Goal: Check status: Check status

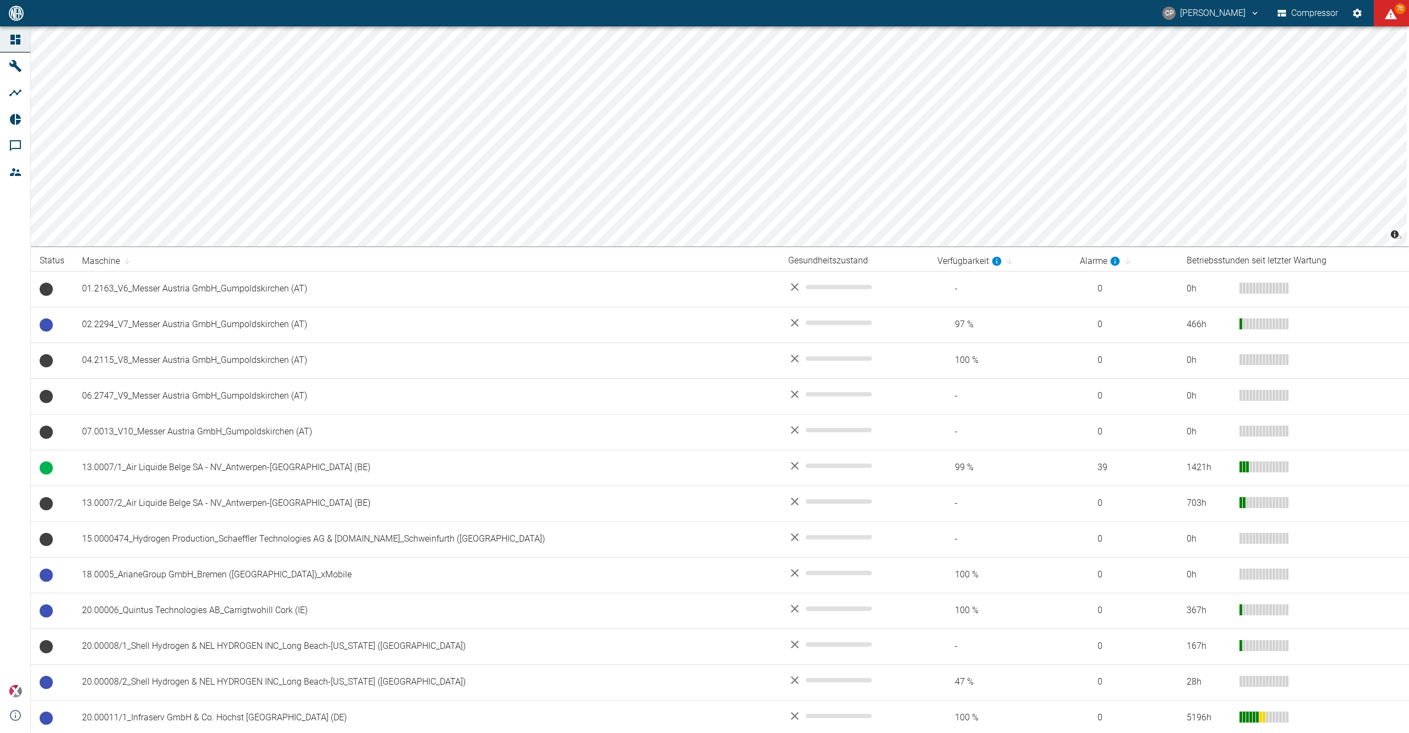
scroll to position [513, 0]
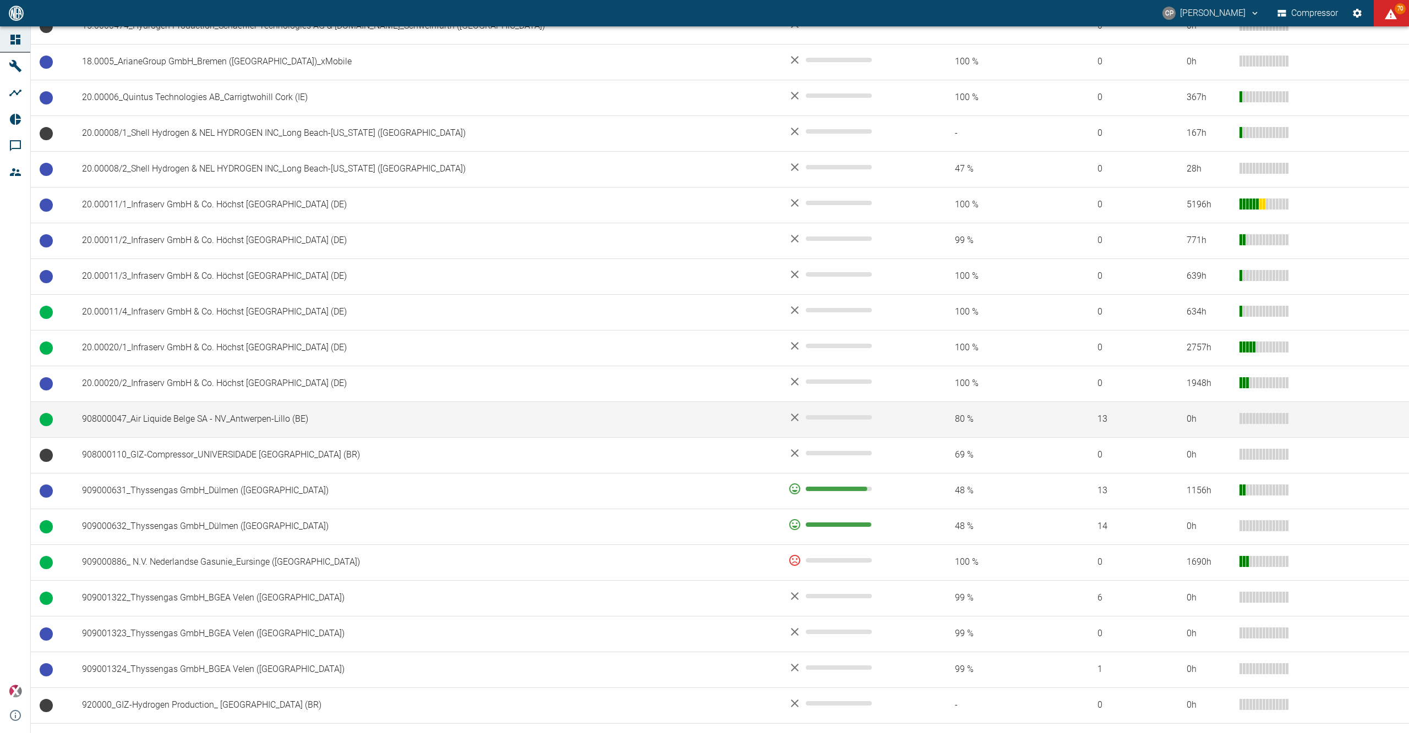
click at [284, 423] on td "908000047_Air Liquide Belge SA - NV_Antwerpen-Lillo (BE)" at bounding box center [426, 420] width 706 height 36
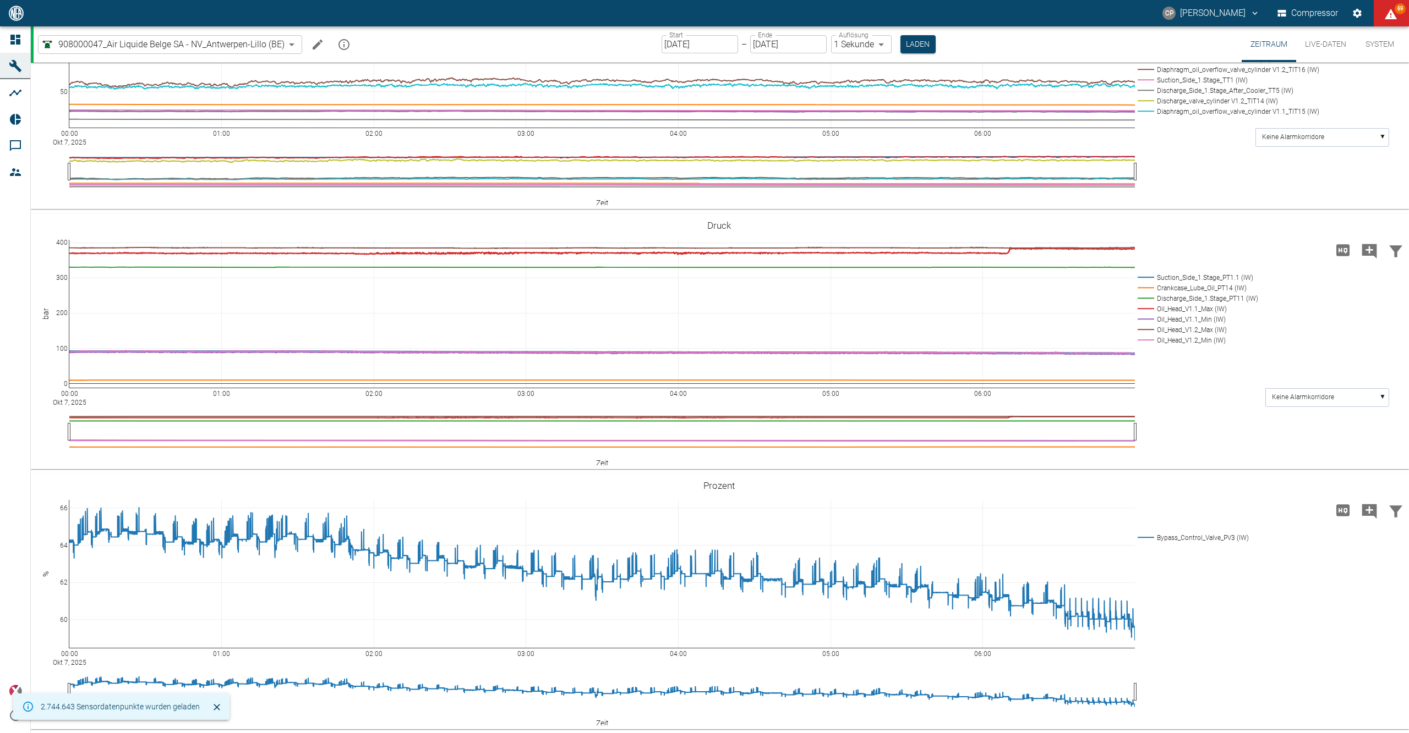
scroll to position [587, 0]
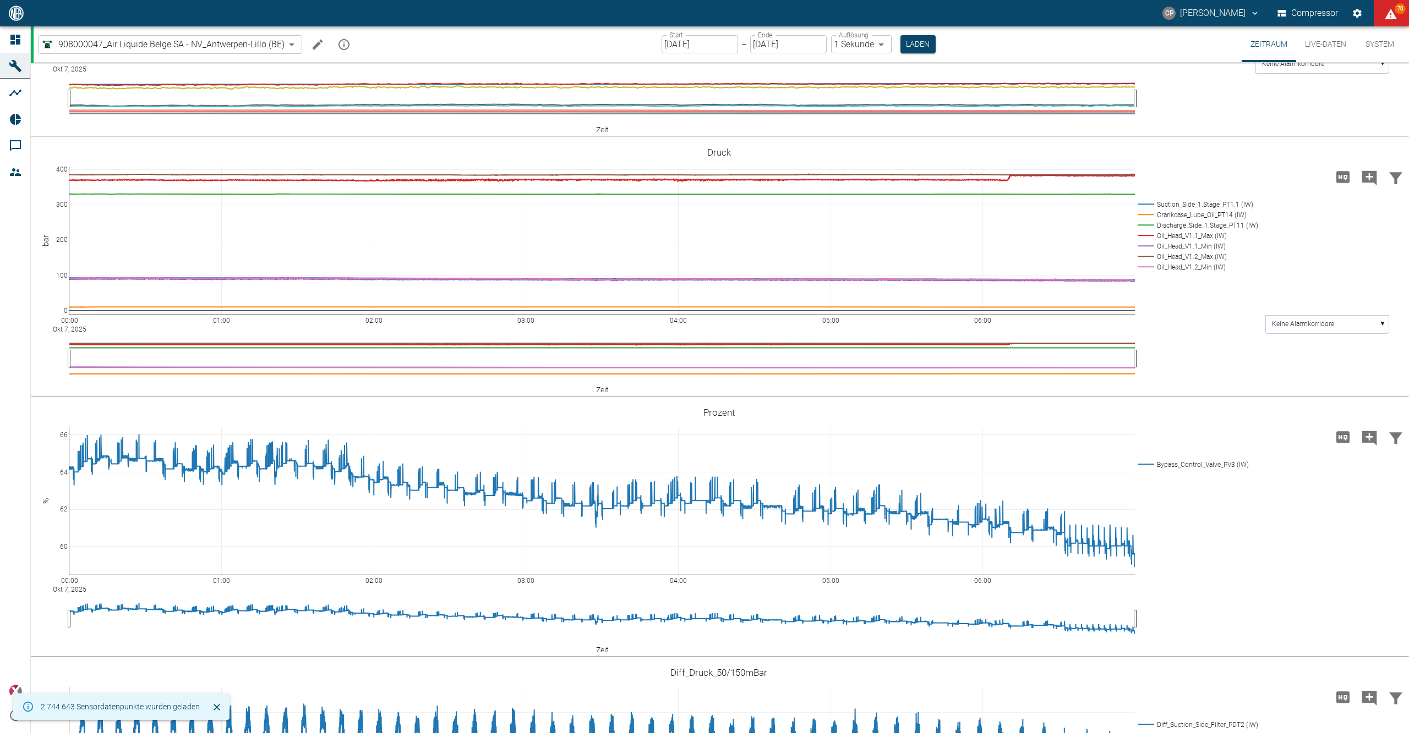
click at [718, 50] on input "[DATE]" at bounding box center [699, 44] width 76 height 18
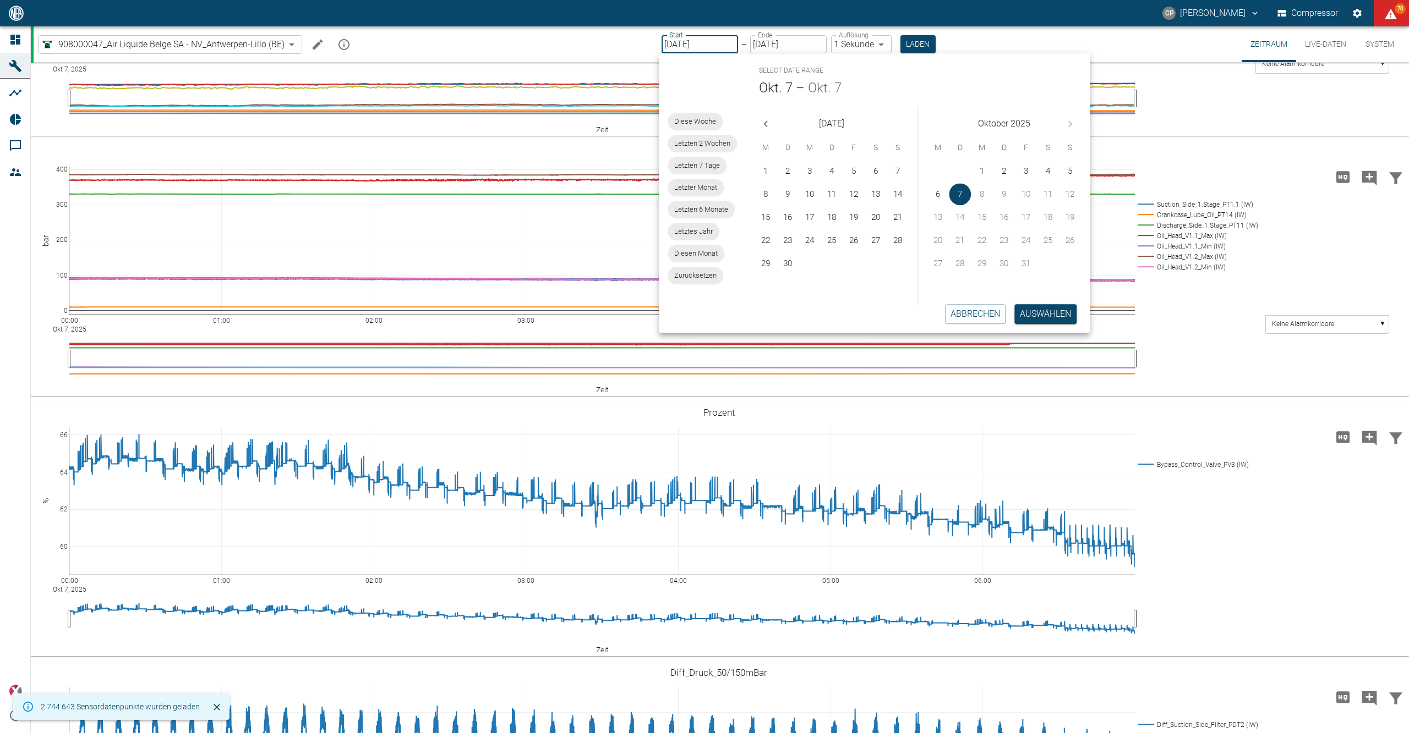
click at [716, 49] on input "[DATE]" at bounding box center [699, 44] width 76 height 18
click at [935, 194] on button "6" at bounding box center [938, 194] width 22 height 22
type input "[DATE]"
click at [1049, 319] on button "Auswählen" at bounding box center [1047, 314] width 62 height 20
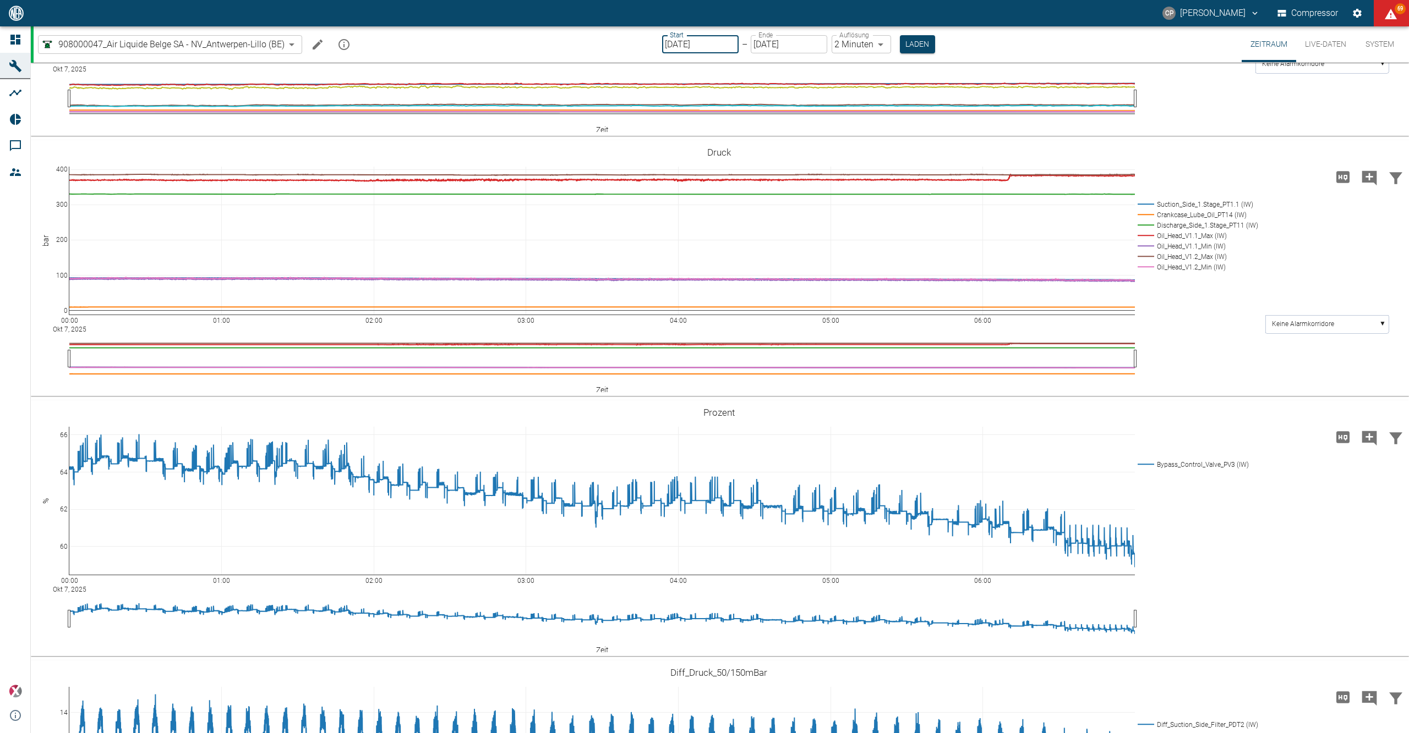
click at [726, 52] on input "[DATE]" at bounding box center [700, 44] width 76 height 18
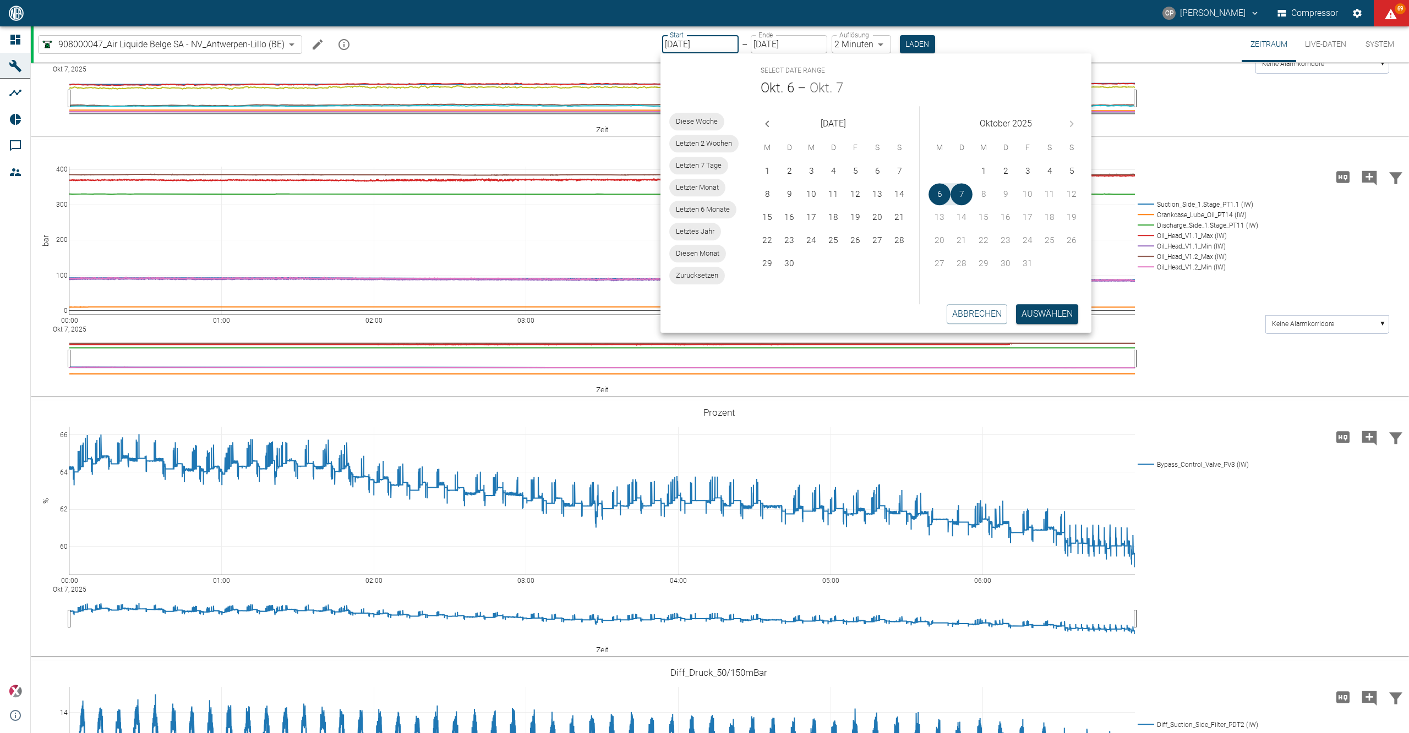
click at [872, 36] on body "CP Christoph Palm Compressor 69 Dashboard Maschinen Analysen Reports Kommentare…" at bounding box center [704, 366] width 1409 height 733
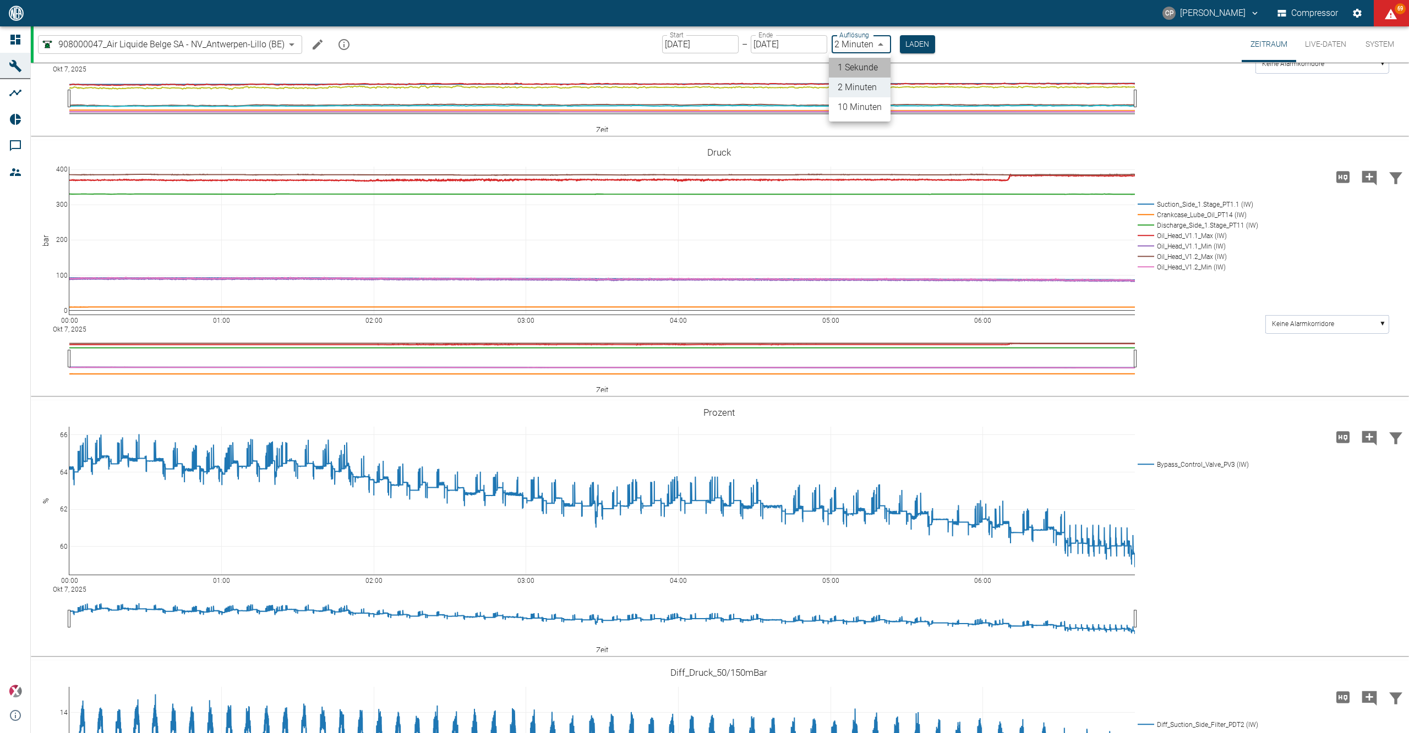
click at [872, 63] on li "1 Sekunde" at bounding box center [860, 68] width 62 height 20
type input "1sec"
click at [903, 45] on button "Laden" at bounding box center [917, 44] width 35 height 18
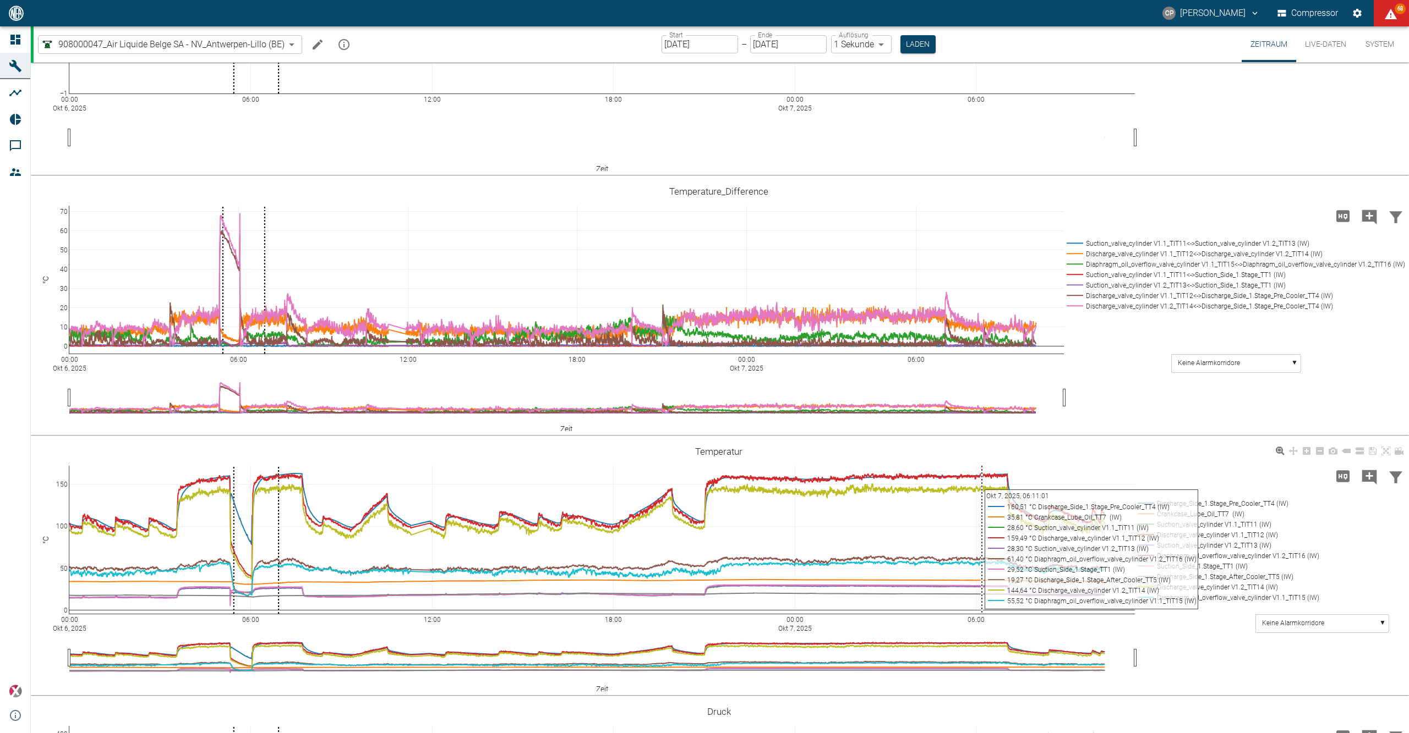
scroll to position [587, 0]
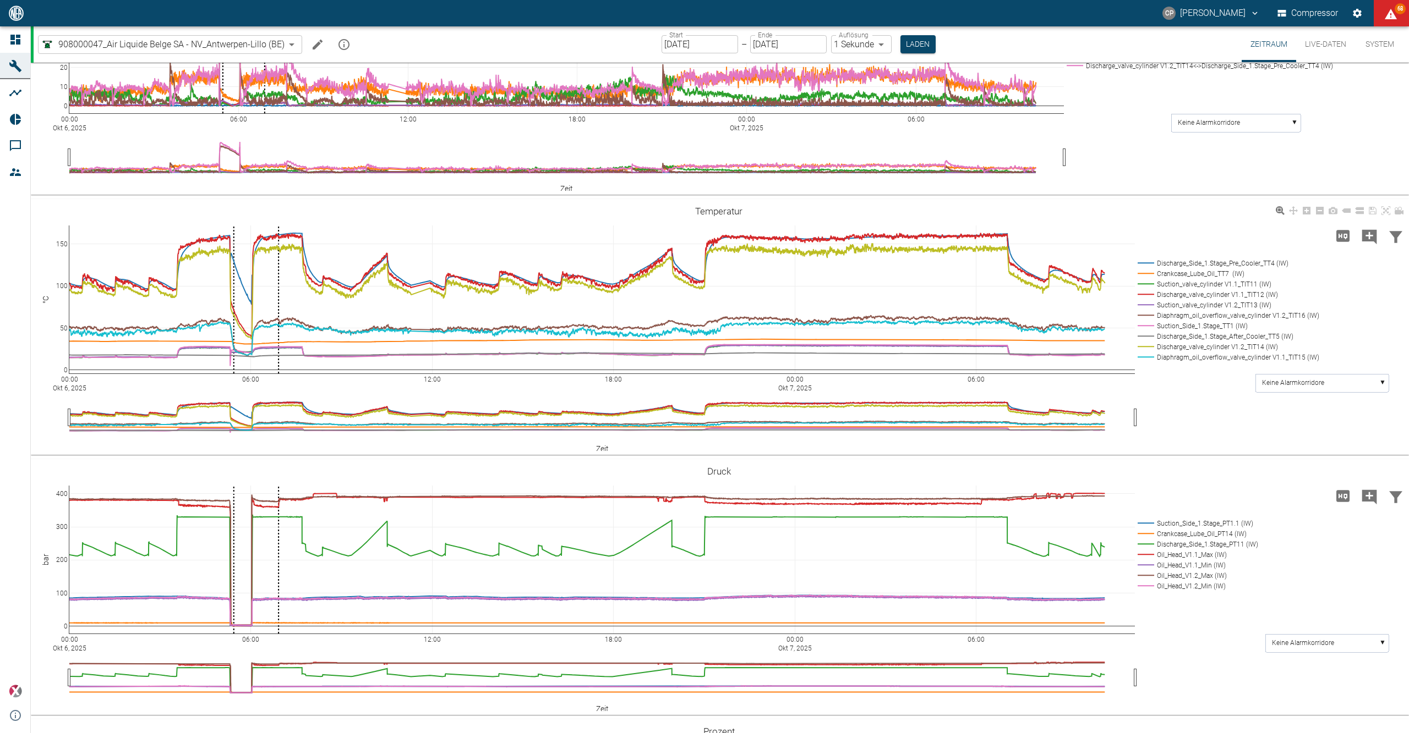
click at [1168, 300] on rect at bounding box center [1226, 294] width 182 height 10
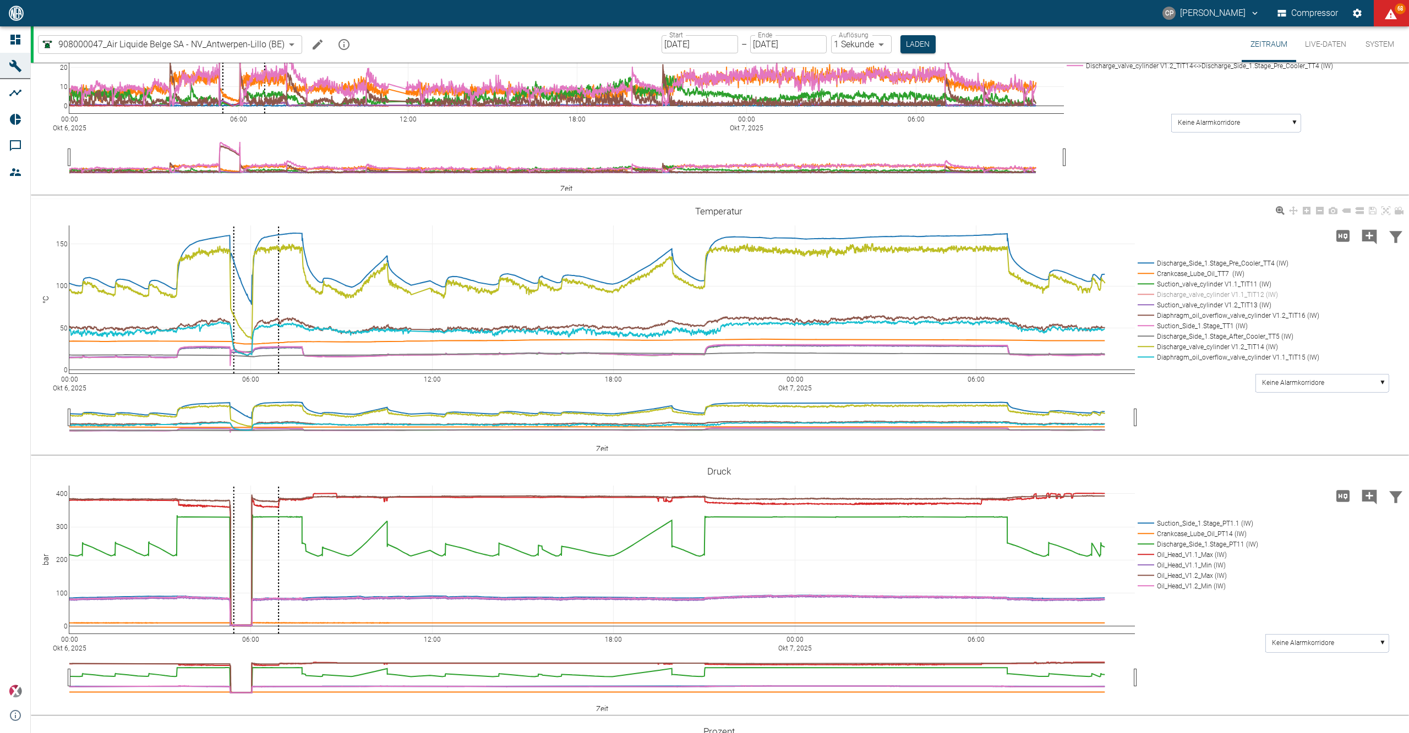
click at [1168, 300] on rect at bounding box center [1226, 294] width 182 height 10
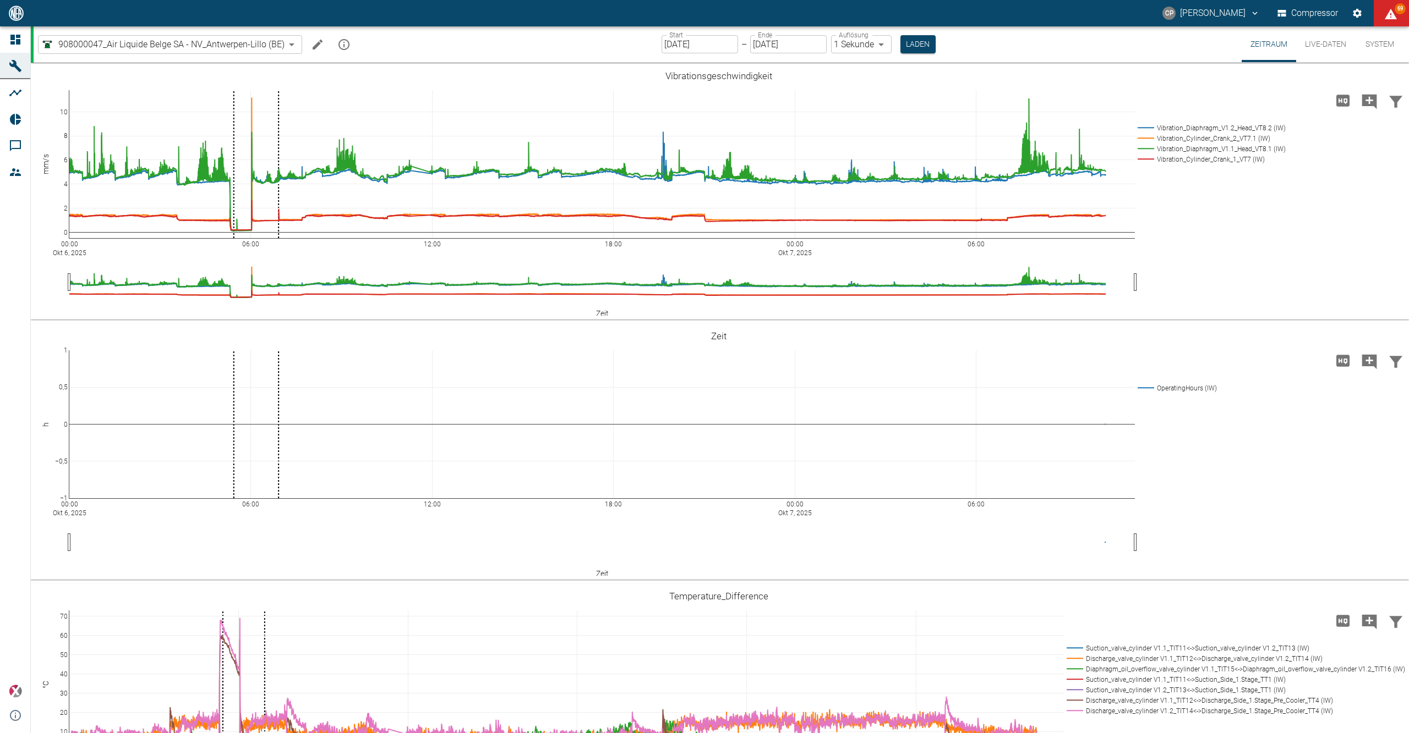
scroll to position [587, 0]
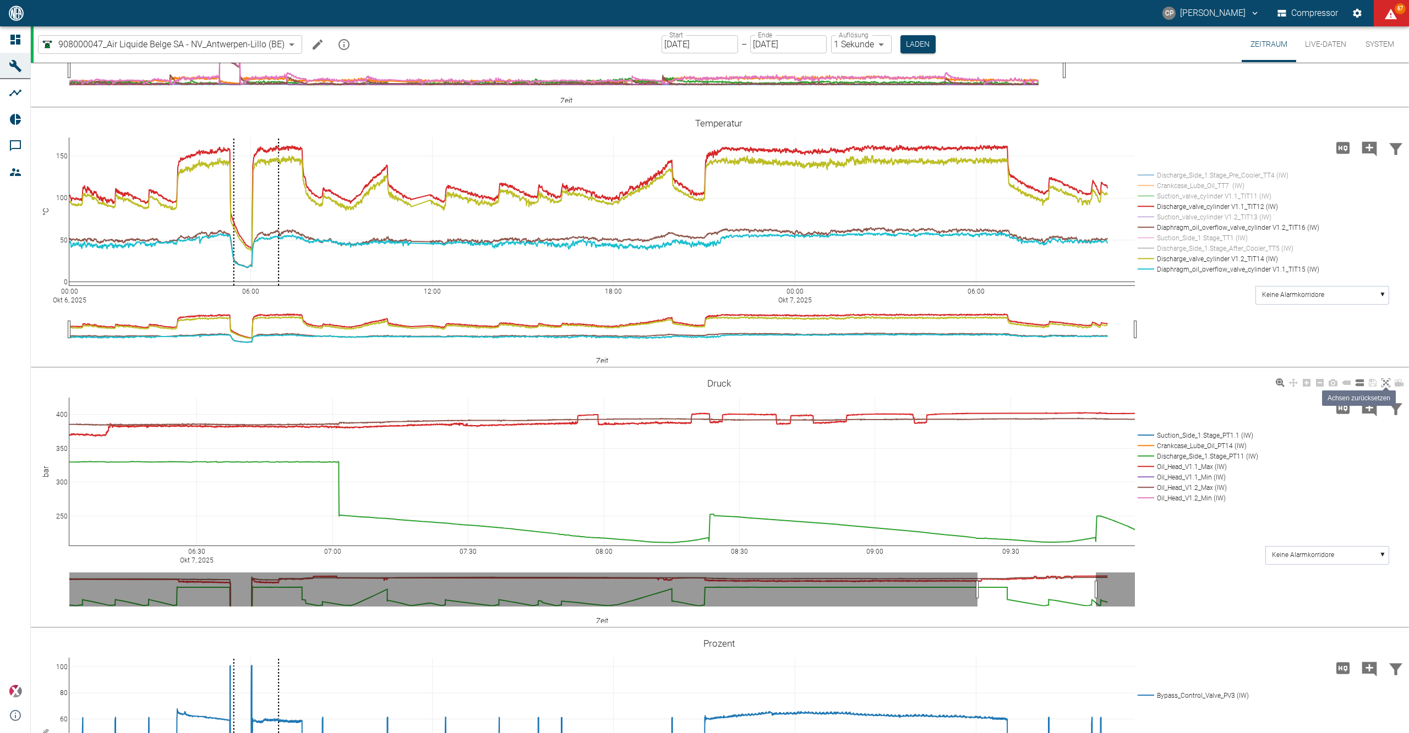
click at [1391, 379] on link at bounding box center [1385, 383] width 13 height 13
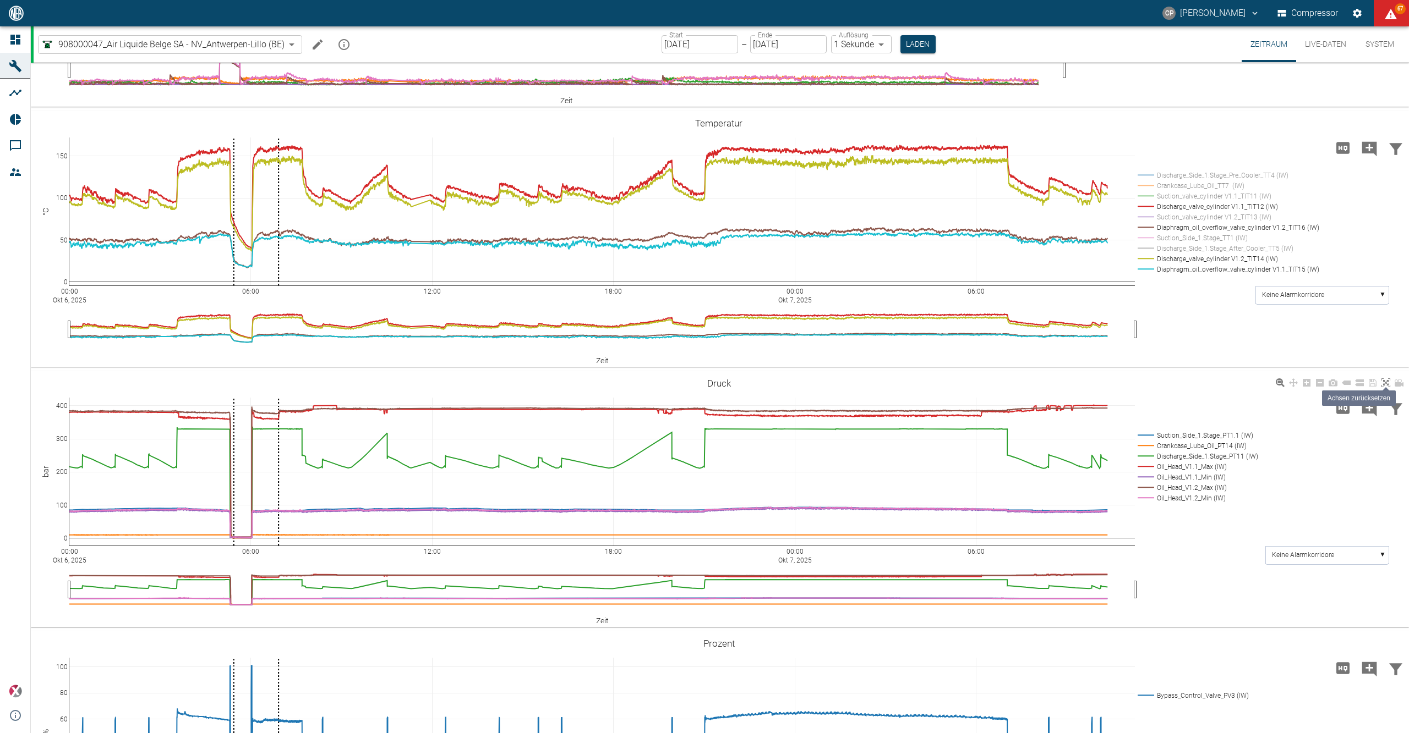
click at [1384, 384] on icon at bounding box center [1385, 383] width 9 height 9
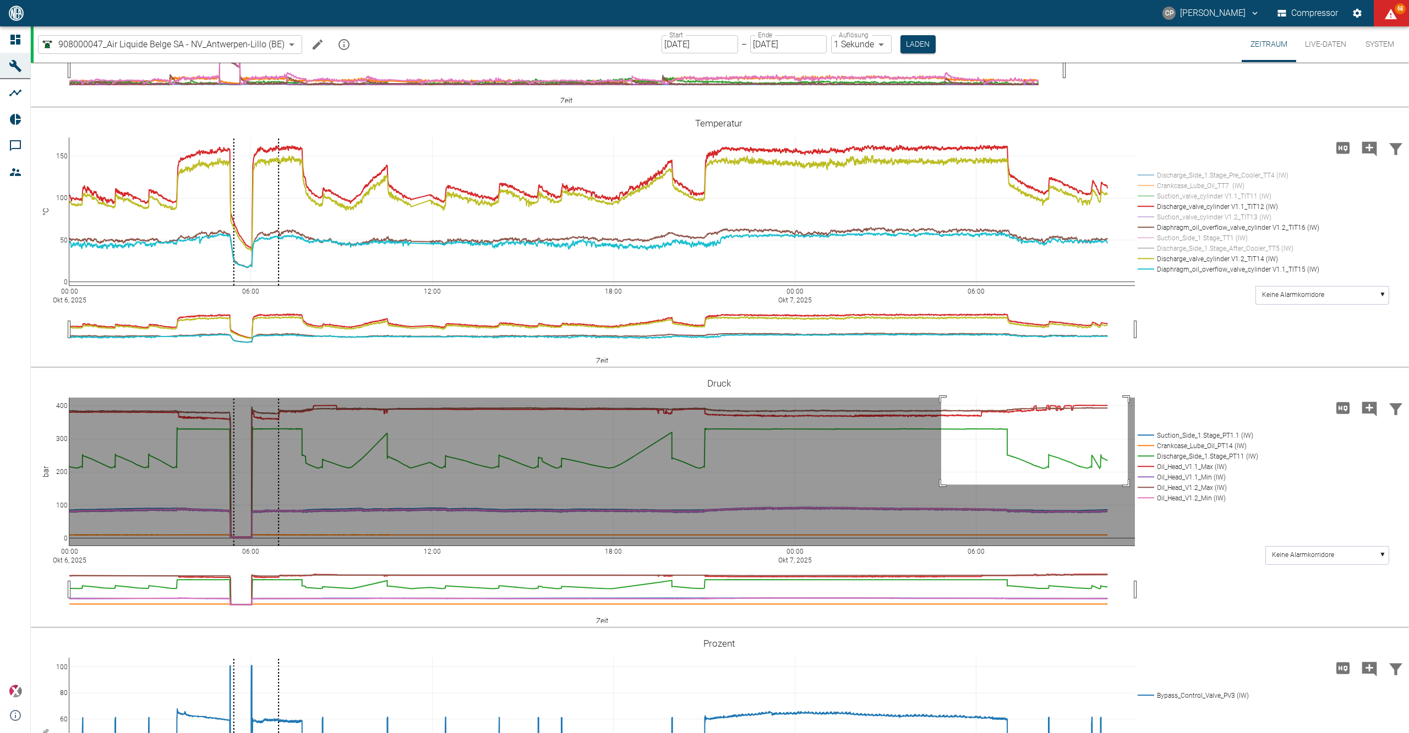
drag, startPoint x: 941, startPoint y: 484, endPoint x: 1127, endPoint y: 395, distance: 206.7
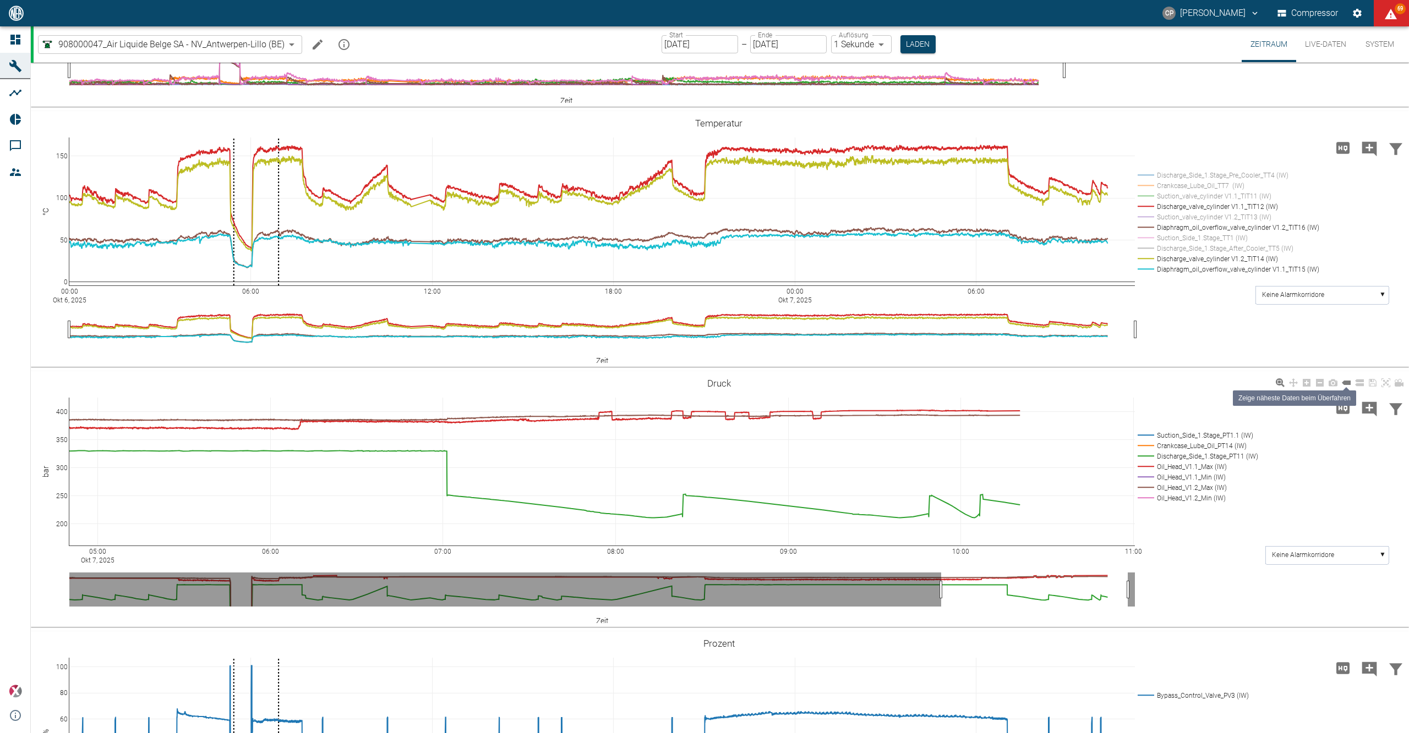
click at [1347, 381] on icon at bounding box center [1346, 383] width 9 height 4
click at [1360, 385] on icon at bounding box center [1359, 383] width 9 height 7
